Goal: Task Accomplishment & Management: Manage account settings

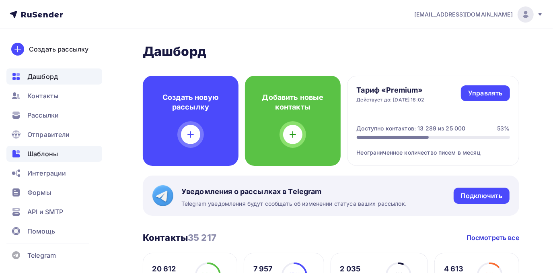
click at [43, 156] on span "Шаблоны" at bounding box center [42, 154] width 31 height 10
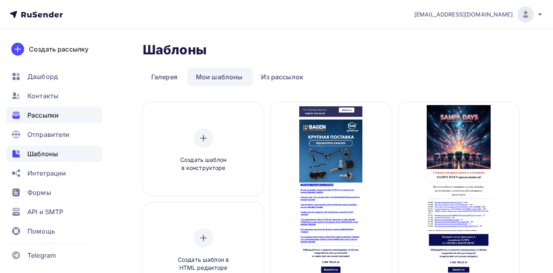
click at [57, 113] on span "Рассылки" at bounding box center [42, 115] width 31 height 10
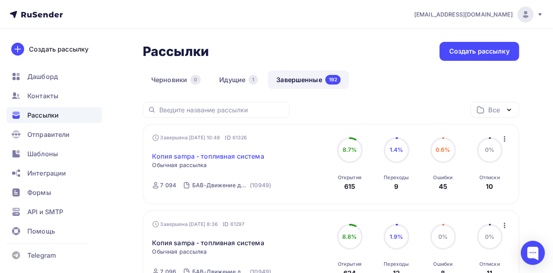
click at [200, 155] on link "Копия sampa - топливная система" at bounding box center [209, 156] width 112 height 10
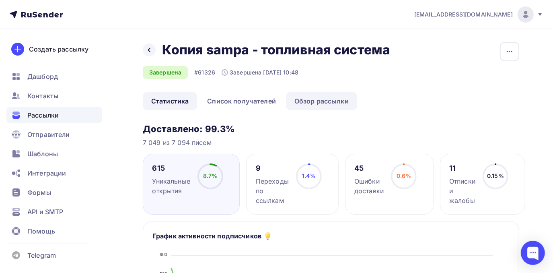
click at [304, 100] on link "Обзор рассылки" at bounding box center [321, 101] width 71 height 19
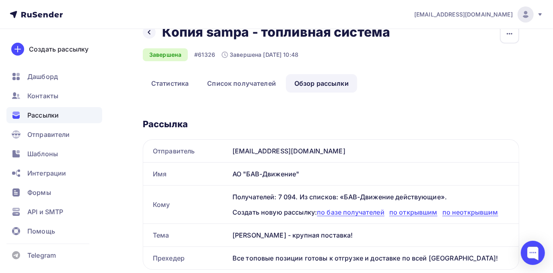
scroll to position [5, 0]
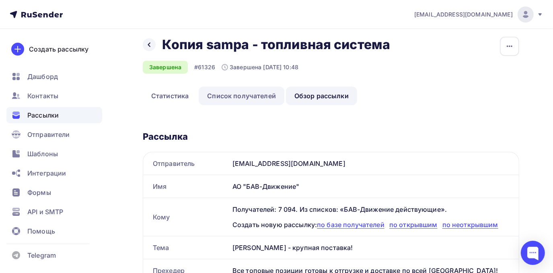
click at [251, 97] on link "Список получателей" at bounding box center [242, 96] width 86 height 19
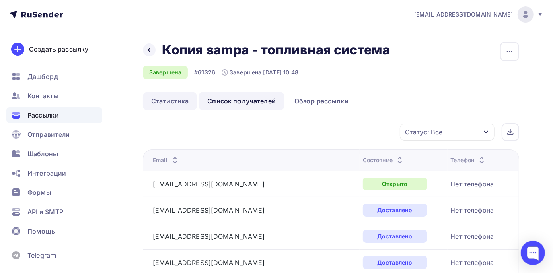
click at [182, 97] on link "Статистика" at bounding box center [170, 101] width 54 height 19
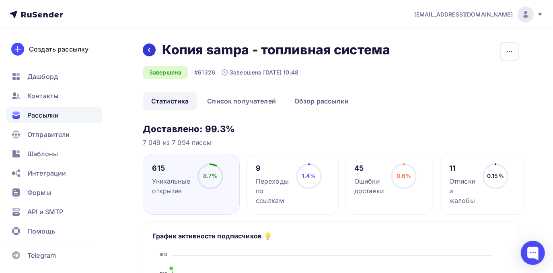
click at [152, 52] on icon at bounding box center [149, 50] width 6 height 6
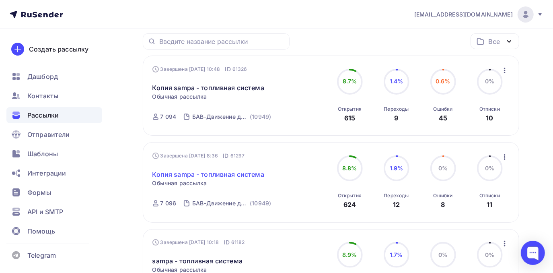
scroll to position [73, 0]
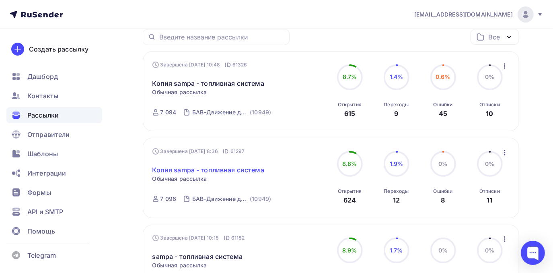
click at [252, 169] on link "Копия sampa - топливная система" at bounding box center [209, 170] width 112 height 10
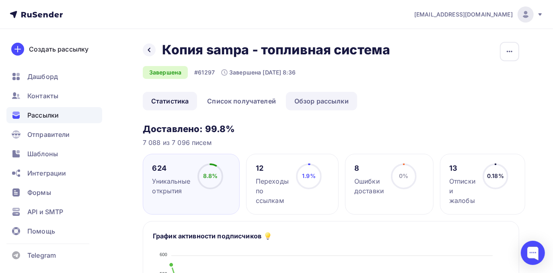
click at [308, 101] on link "Обзор рассылки" at bounding box center [321, 101] width 71 height 19
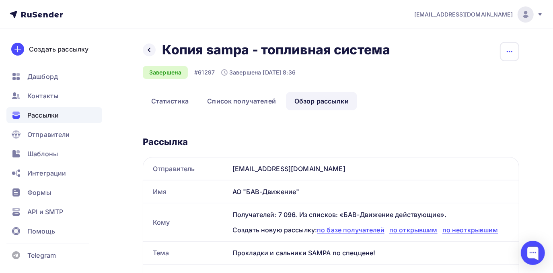
click at [510, 58] on button "button" at bounding box center [509, 51] width 19 height 19
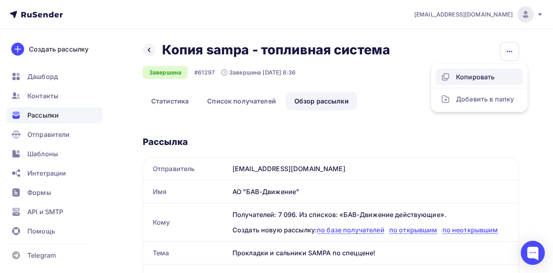
click at [510, 69] on link "Копировать" at bounding box center [479, 77] width 87 height 16
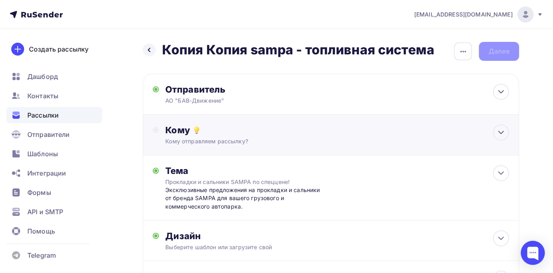
click at [158, 140] on div "Кому Кому отправляем рассылку? Списки получателей Выберите список Все списки id…" at bounding box center [331, 134] width 357 height 21
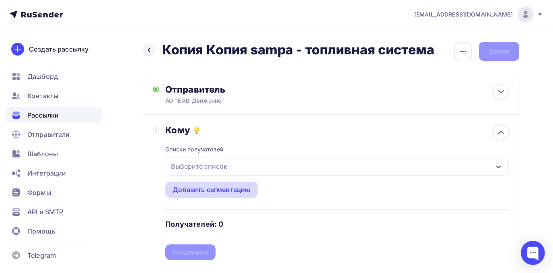
click at [186, 194] on div "Добавить сегментацию" at bounding box center [212, 190] width 78 height 10
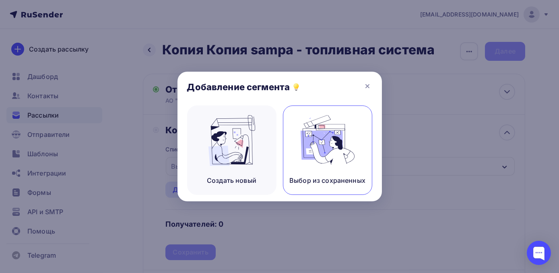
click at [318, 182] on div "Выбор из сохраненных" at bounding box center [327, 180] width 76 height 10
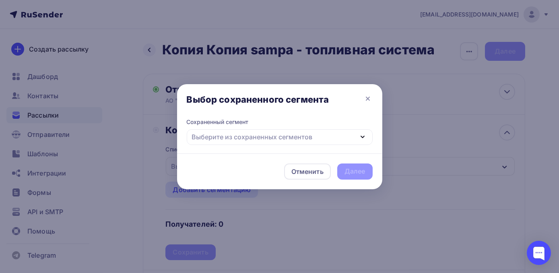
click at [270, 138] on div "Выберите из сохраненных сегментов" at bounding box center [252, 137] width 121 height 10
drag, startPoint x: 369, startPoint y: 98, endPoint x: 361, endPoint y: 99, distance: 8.1
click at [369, 98] on icon at bounding box center [368, 99] width 10 height 10
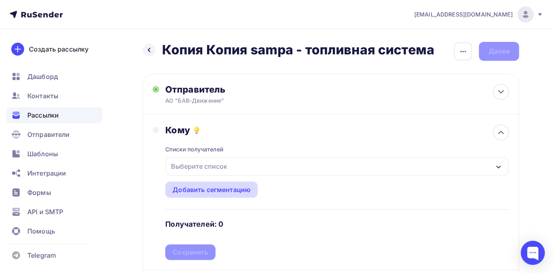
click at [194, 190] on div "Добавить сегментацию" at bounding box center [212, 190] width 78 height 10
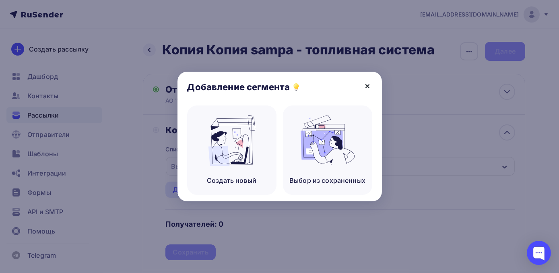
click at [367, 85] on icon at bounding box center [367, 86] width 3 height 3
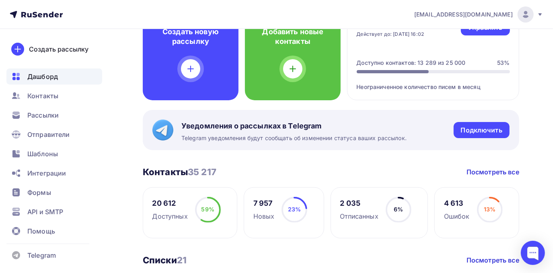
scroll to position [73, 0]
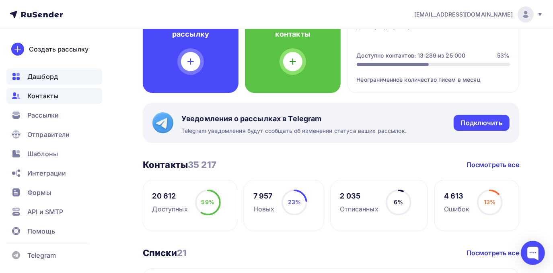
click at [61, 95] on div "Контакты" at bounding box center [54, 96] width 96 height 16
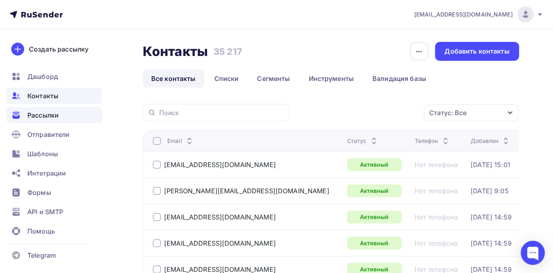
click at [59, 115] on span "Рассылки" at bounding box center [42, 115] width 31 height 10
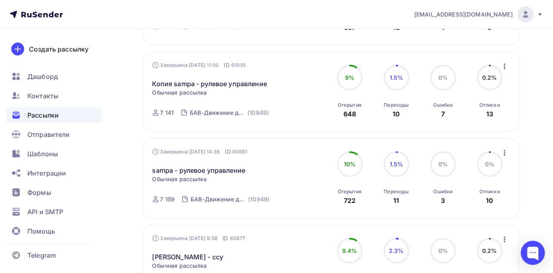
scroll to position [439, 0]
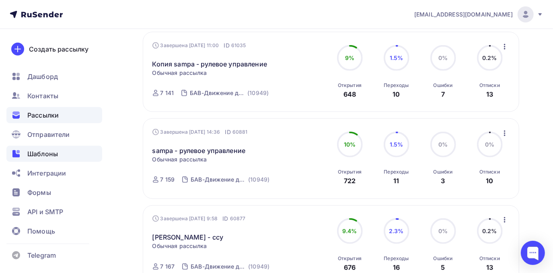
click at [66, 155] on div "Шаблоны" at bounding box center [54, 154] width 96 height 16
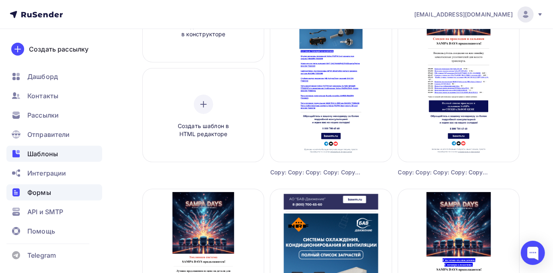
scroll to position [146, 0]
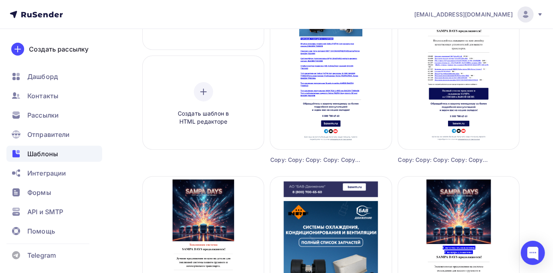
click at [469, 13] on span "[EMAIL_ADDRESS][DOMAIN_NAME]" at bounding box center [464, 14] width 99 height 8
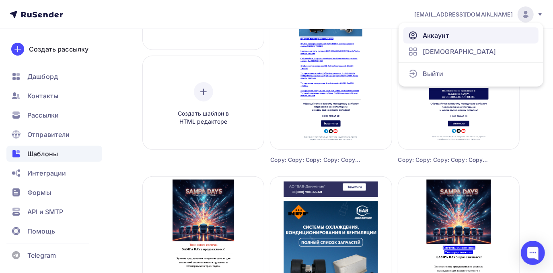
click at [459, 33] on link "Аккаунт" at bounding box center [471, 35] width 135 height 16
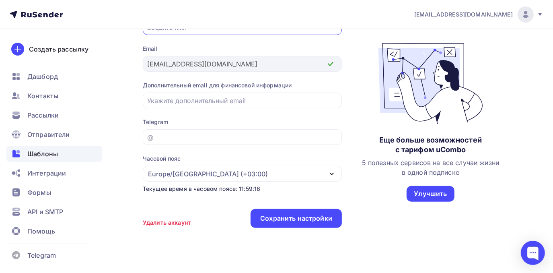
scroll to position [109, 0]
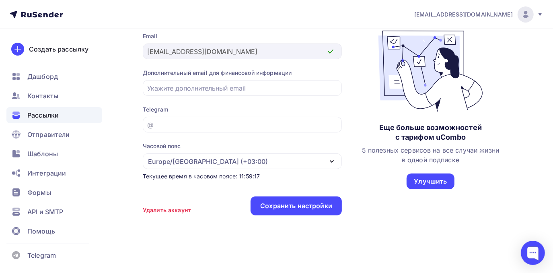
click at [43, 110] on span "Рассылки" at bounding box center [42, 115] width 31 height 10
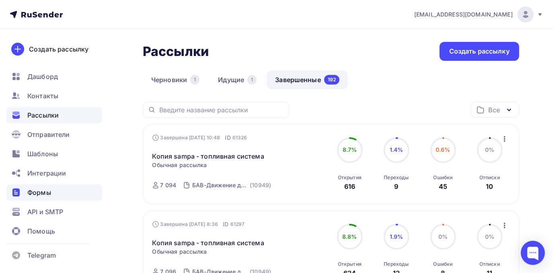
click at [48, 188] on span "Формы" at bounding box center [39, 193] width 24 height 10
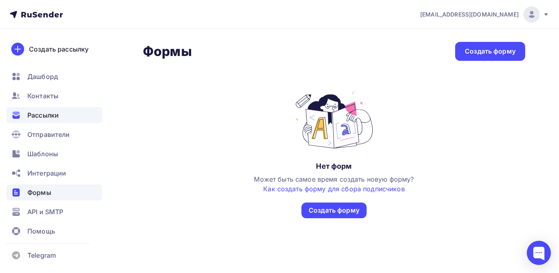
click at [25, 120] on div "Рассылки" at bounding box center [54, 115] width 96 height 16
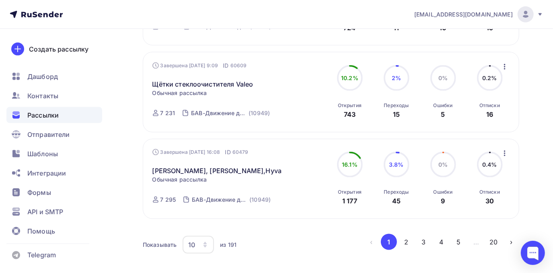
scroll to position [812, 0]
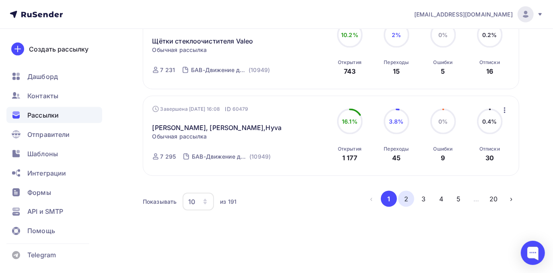
click at [402, 198] on button "2" at bounding box center [406, 199] width 16 height 16
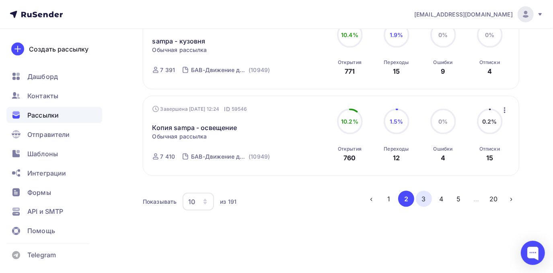
click at [425, 199] on button "3" at bounding box center [424, 199] width 16 height 16
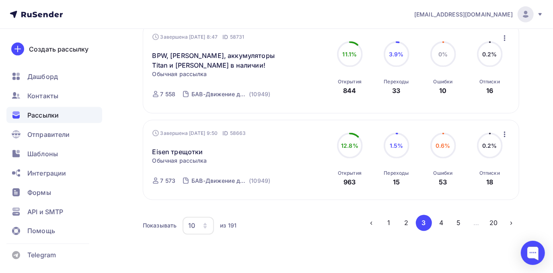
scroll to position [817, 0]
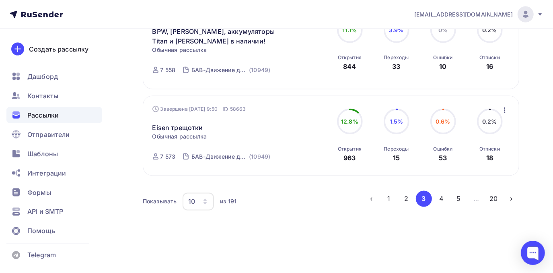
click at [541, 16] on icon at bounding box center [540, 14] width 6 height 6
drag, startPoint x: 31, startPoint y: 204, endPoint x: 195, endPoint y: 250, distance: 170.4
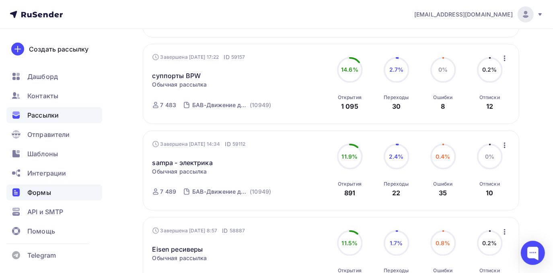
scroll to position [378, 0]
